Goal: Task Accomplishment & Management: Complete application form

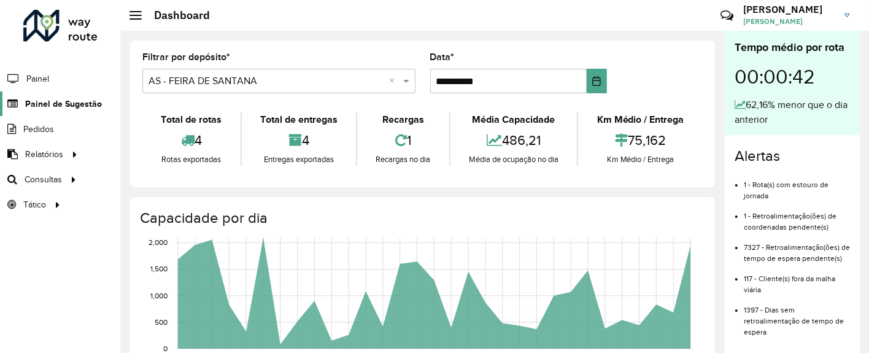
click at [70, 107] on span "Painel de Sugestão" at bounding box center [63, 104] width 77 height 13
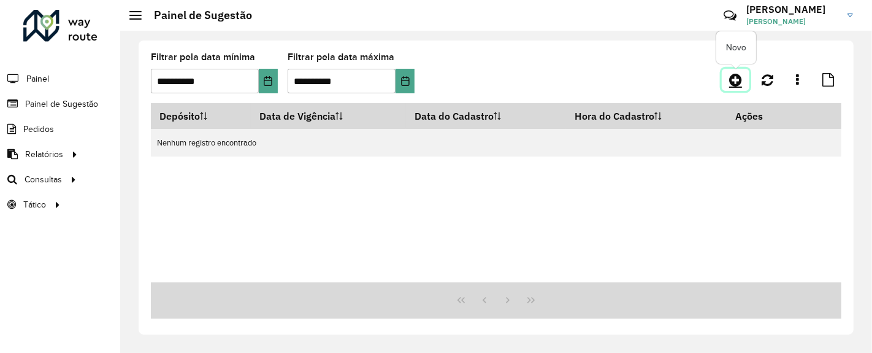
click at [736, 79] on icon at bounding box center [735, 79] width 13 height 15
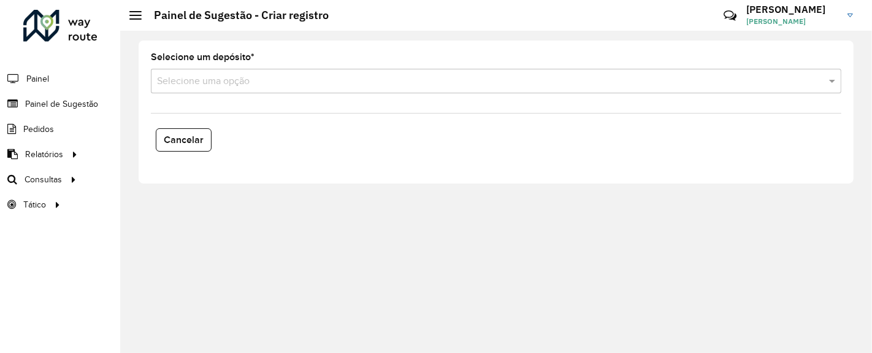
click at [678, 80] on input "text" at bounding box center [484, 81] width 654 height 15
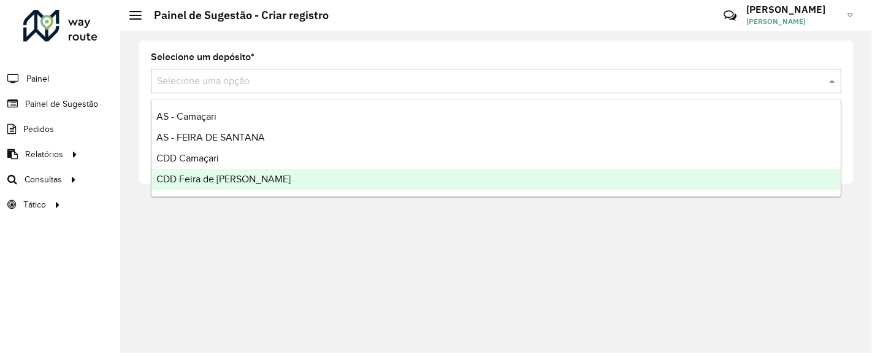
click at [275, 177] on div "CDD Feira de [PERSON_NAME]" at bounding box center [496, 179] width 689 height 21
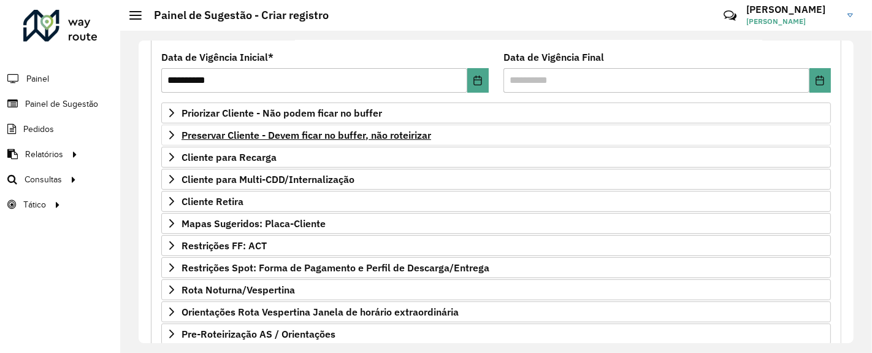
scroll to position [156, 0]
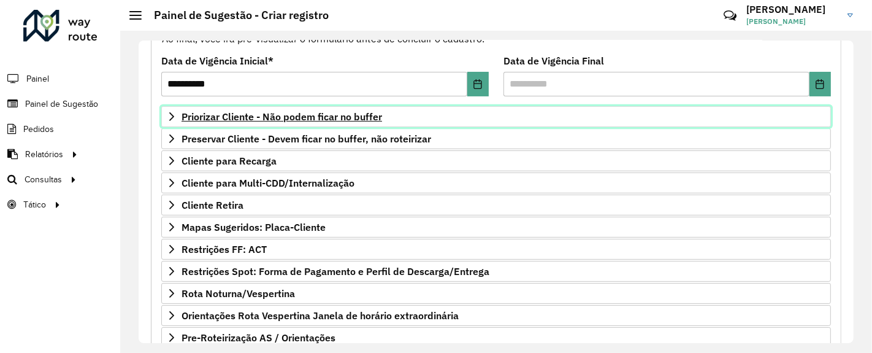
click at [355, 120] on span "Priorizar Cliente - Não podem ficar no buffer" at bounding box center [282, 117] width 201 height 10
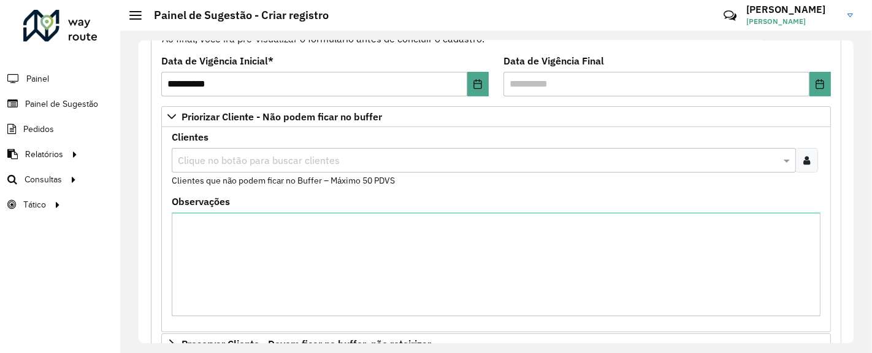
click at [808, 166] on div at bounding box center [807, 160] width 23 height 25
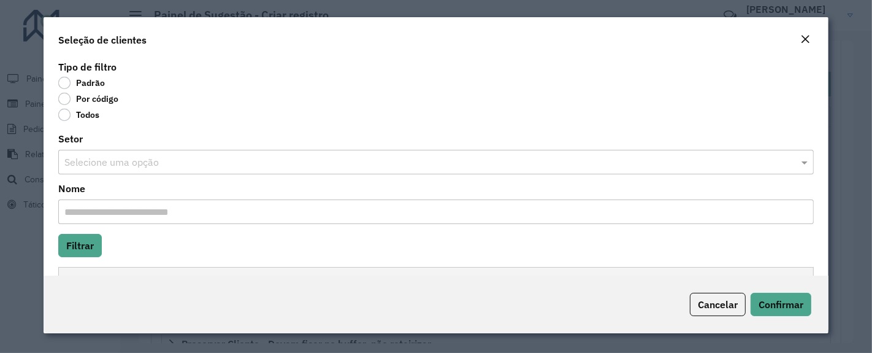
click at [66, 95] on label "Por código" at bounding box center [88, 99] width 60 height 12
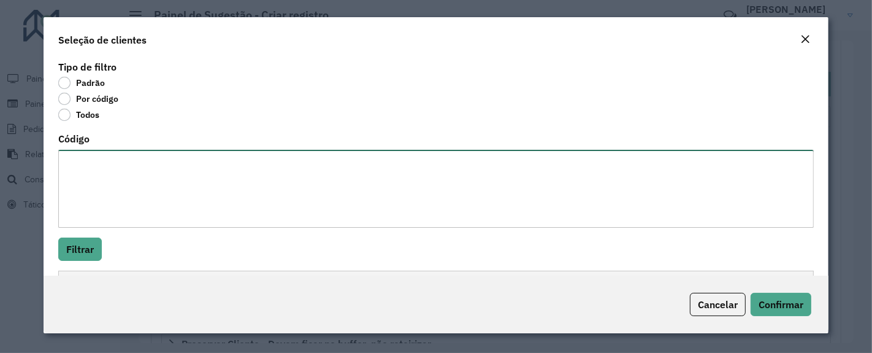
click at [109, 186] on textarea "Código" at bounding box center [436, 189] width 756 height 78
paste textarea "******** ******** ******** ******** ******** ******** ******** ******** *******…"
type textarea "******** ******** ******** ******** ******** ******** ******** ******** *******…"
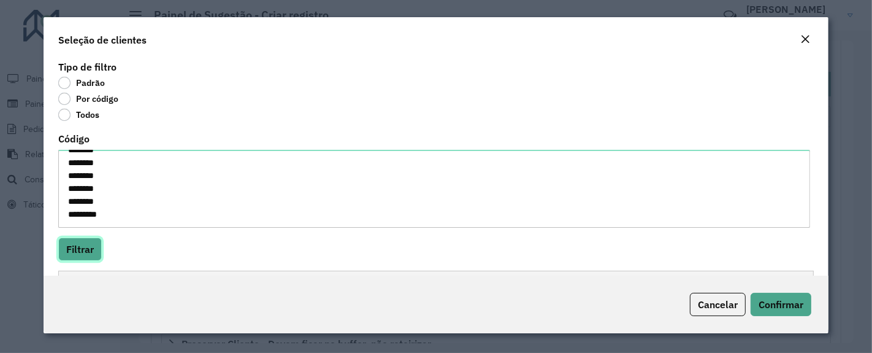
click at [75, 250] on button "Filtrar" at bounding box center [80, 248] width 44 height 23
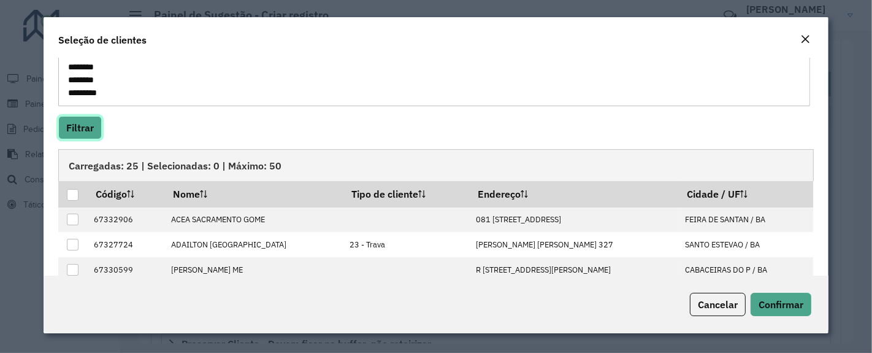
scroll to position [124, 0]
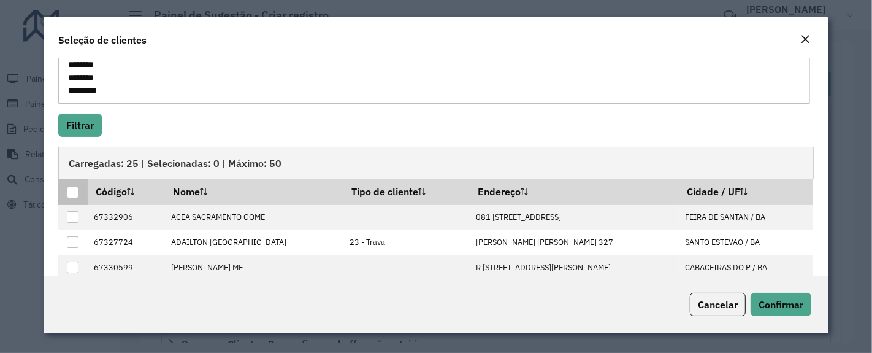
click at [74, 187] on div at bounding box center [73, 192] width 12 height 12
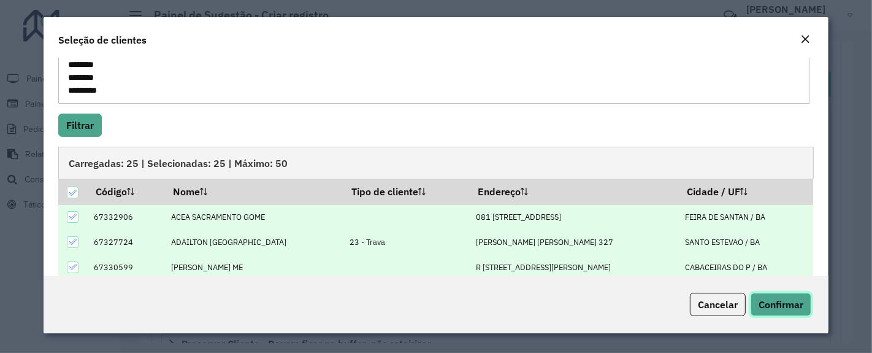
click at [788, 305] on span "Confirmar" at bounding box center [781, 304] width 45 height 12
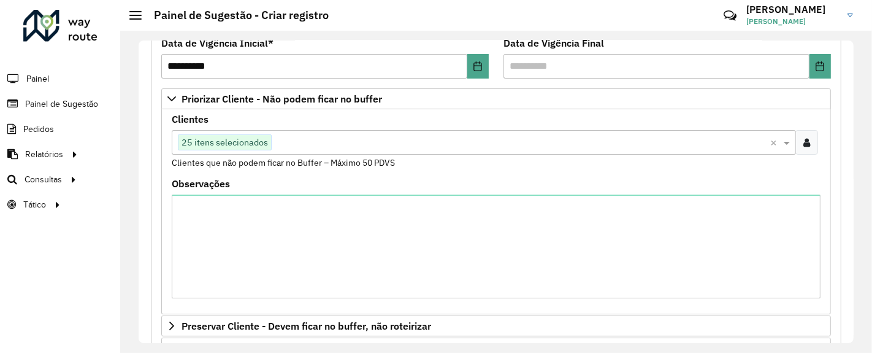
scroll to position [172, 0]
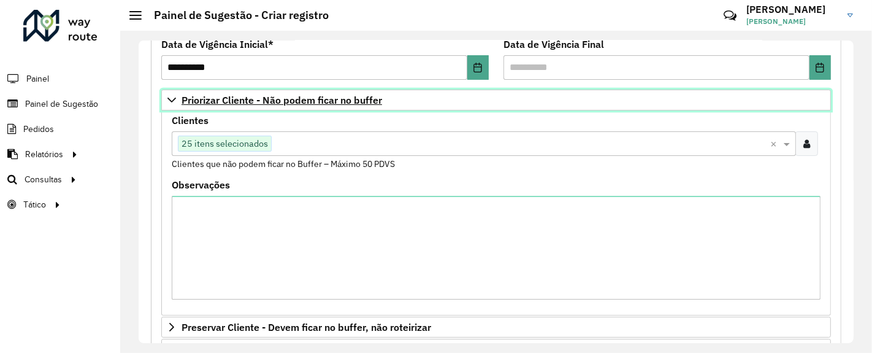
click at [172, 95] on icon at bounding box center [172, 100] width 10 height 10
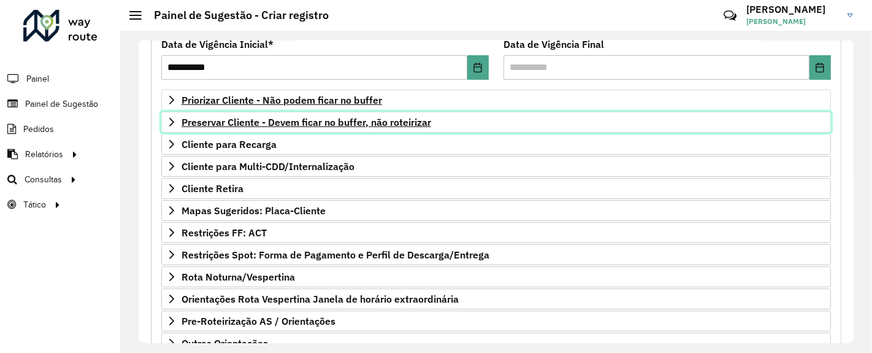
click at [251, 117] on span "Preservar Cliente - Devem ficar no buffer, não roteirizar" at bounding box center [307, 122] width 250 height 10
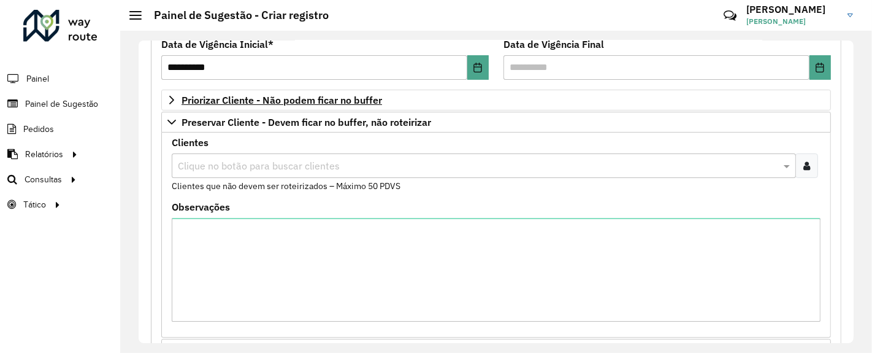
click at [264, 161] on input "text" at bounding box center [478, 166] width 606 height 15
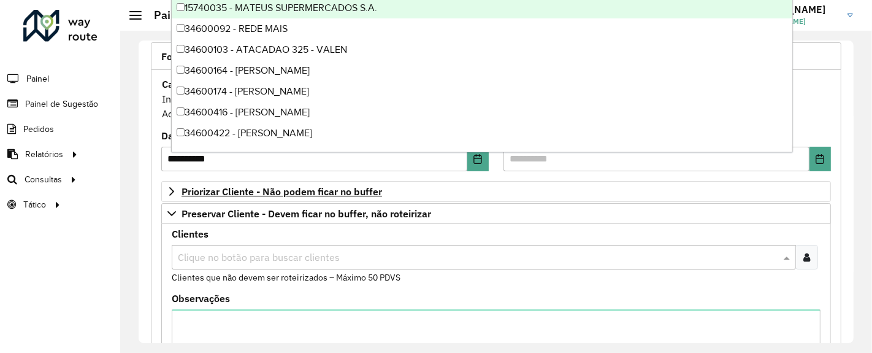
scroll to position [104, 0]
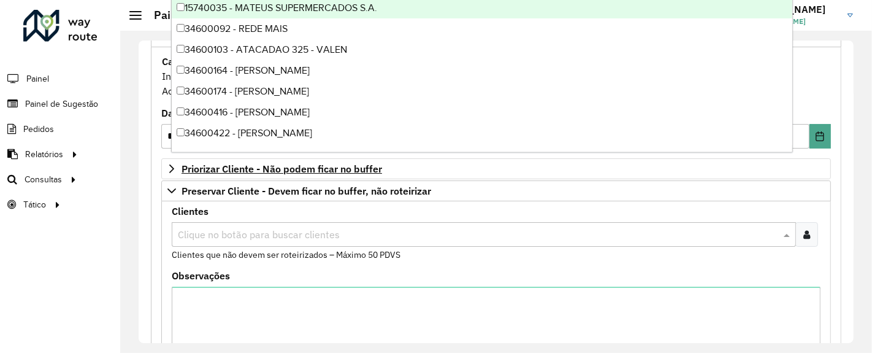
click at [537, 235] on input "text" at bounding box center [478, 235] width 606 height 15
type input "*****"
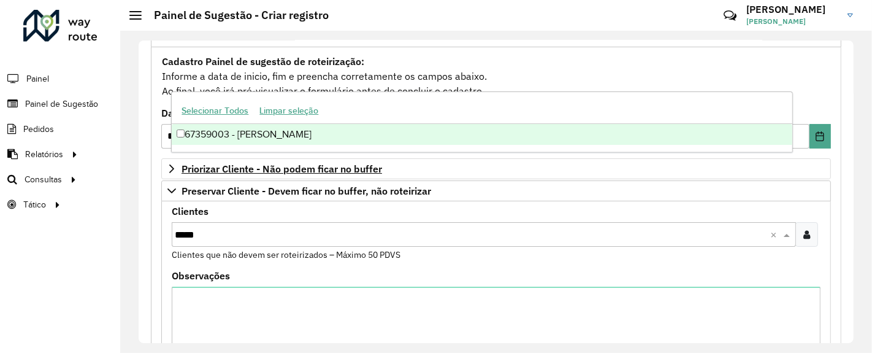
click at [396, 136] on div "67359003 - [PERSON_NAME]" at bounding box center [482, 134] width 620 height 21
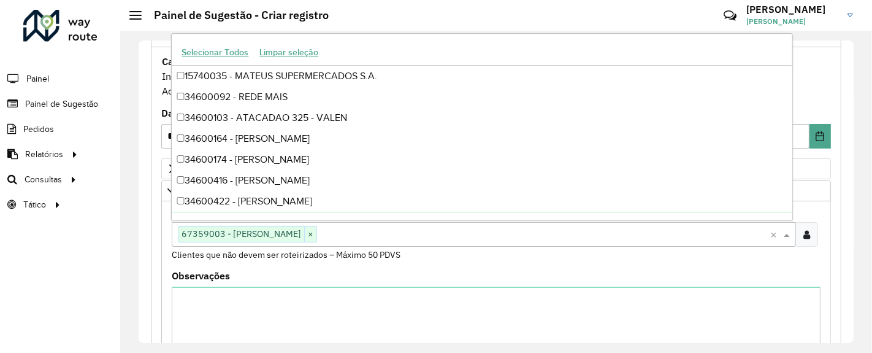
click at [448, 261] on formly-field "Clientes Clique no botão para buscar clientes 67359003 - [PERSON_NAME] × × Clie…" at bounding box center [496, 239] width 664 height 64
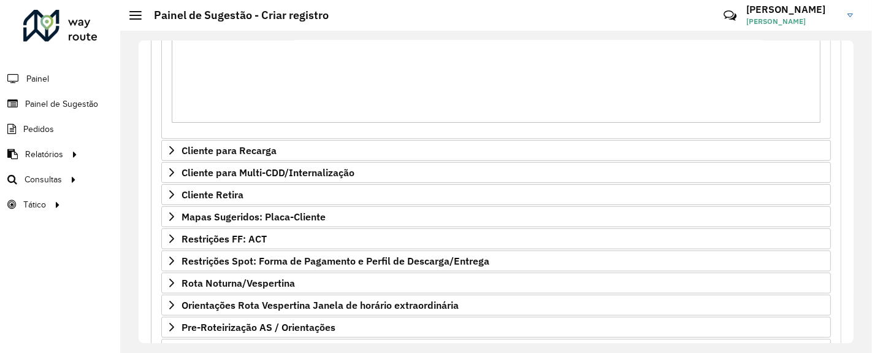
scroll to position [458, 0]
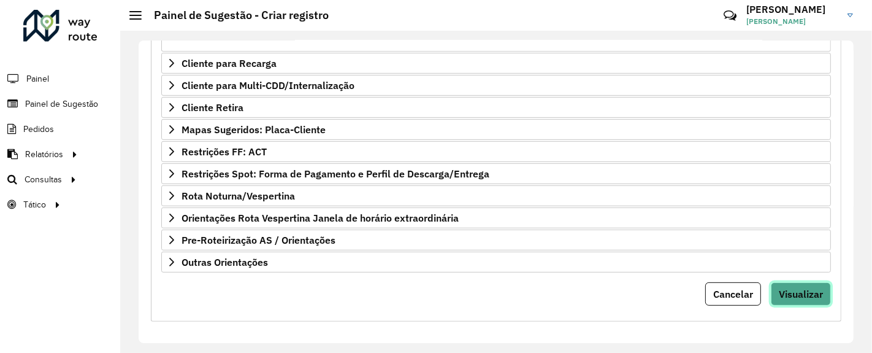
click at [783, 293] on span "Visualizar" at bounding box center [801, 294] width 44 height 12
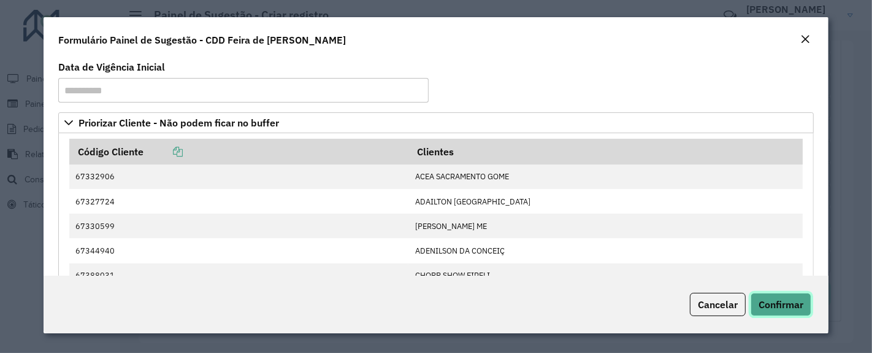
click at [783, 293] on button "Confirmar" at bounding box center [781, 304] width 61 height 23
